Goal: Obtain resource: Download file/media

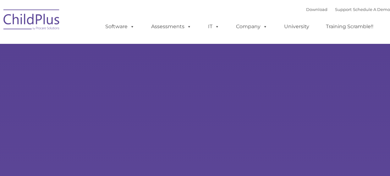
type input ""
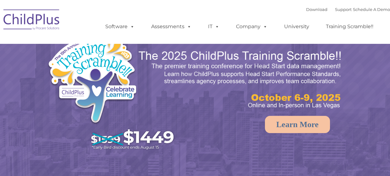
select select "MEDIUM"
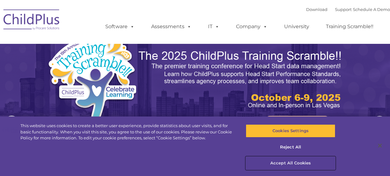
click at [297, 165] on button "Accept All Cookies" at bounding box center [289, 163] width 89 height 13
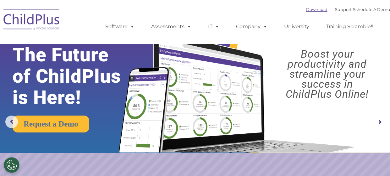
click at [306, 11] on link "Download" at bounding box center [316, 9] width 21 height 5
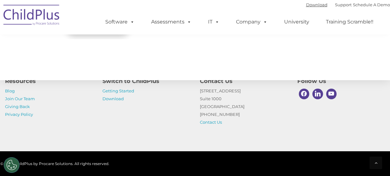
scroll to position [778, 0]
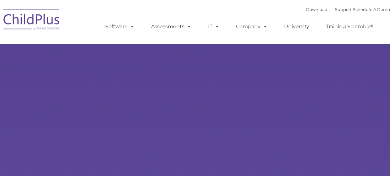
type input ""
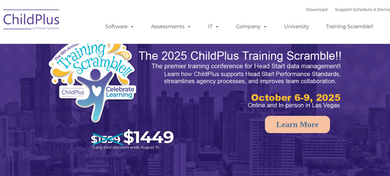
select select "MEDIUM"
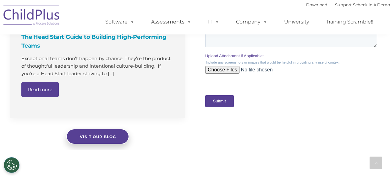
scroll to position [628, 0]
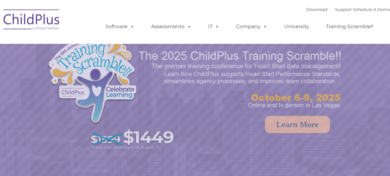
select select "MEDIUM"
